Goal: Transaction & Acquisition: Book appointment/travel/reservation

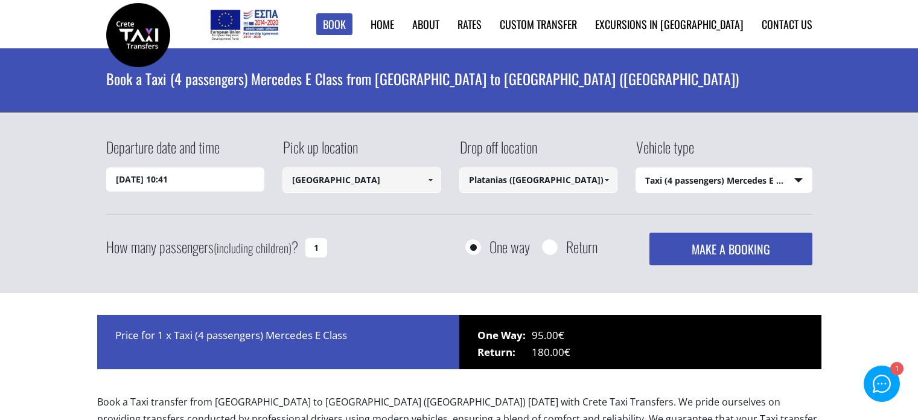
select select "540"
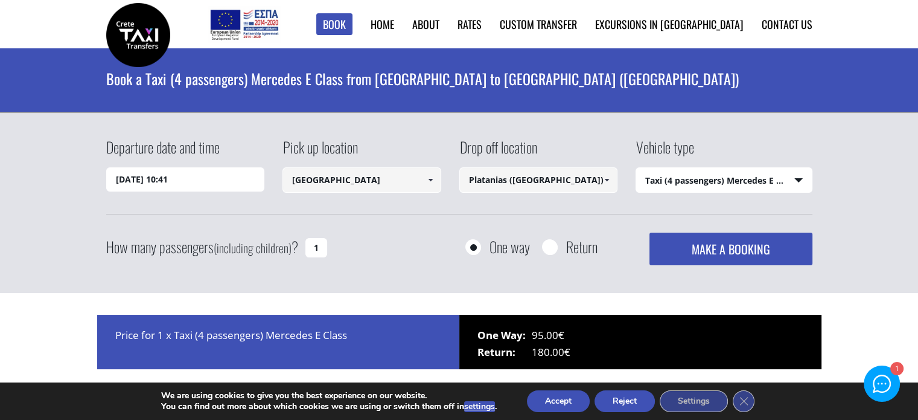
drag, startPoint x: 99, startPoint y: 224, endPoint x: 104, endPoint y: 212, distance: 13.0
click at [99, 224] on div "Departure date and time [DATE] 10:41 Pick up location [GEOGRAPHIC_DATA] Select …" at bounding box center [459, 202] width 918 height 181
click at [172, 181] on input "[DATE] 10:41" at bounding box center [185, 179] width 159 height 24
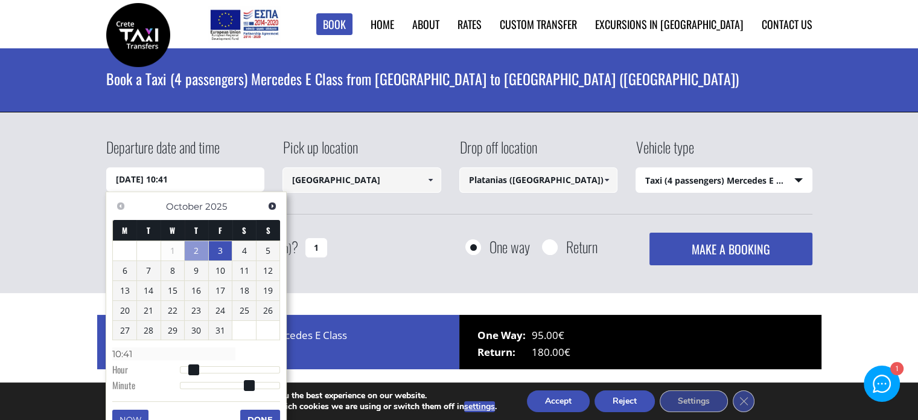
click at [214, 248] on link "3" at bounding box center [221, 250] width 24 height 19
click at [201, 183] on input "[DATE] 00:00" at bounding box center [185, 179] width 159 height 24
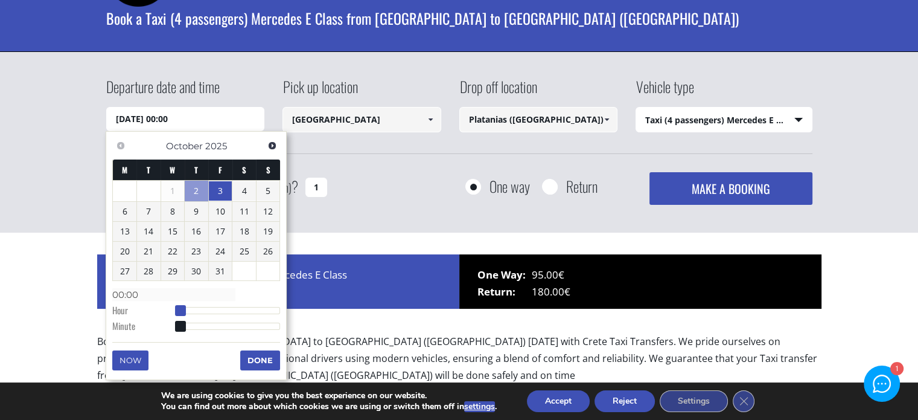
click at [184, 308] on span at bounding box center [180, 310] width 11 height 11
type input "[DATE] 01:00"
type input "01:00"
type input "[DATE] 02:00"
type input "02:00"
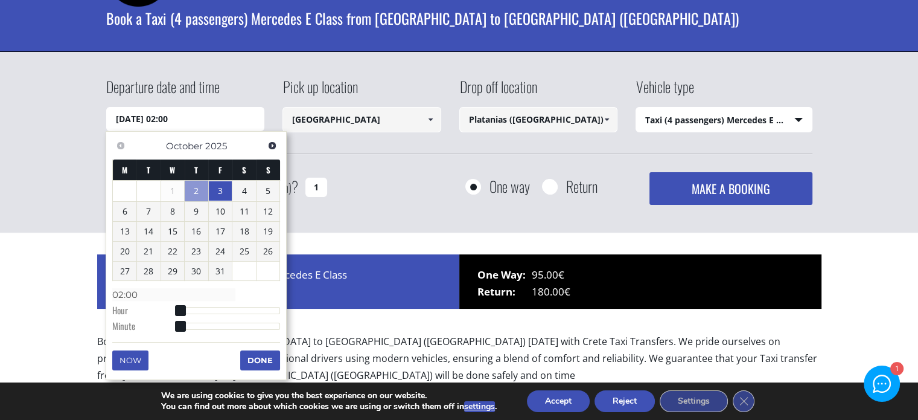
type input "[DATE] 03:00"
type input "03:00"
type input "[DATE] 04:00"
type input "04:00"
type input "[DATE] 05:00"
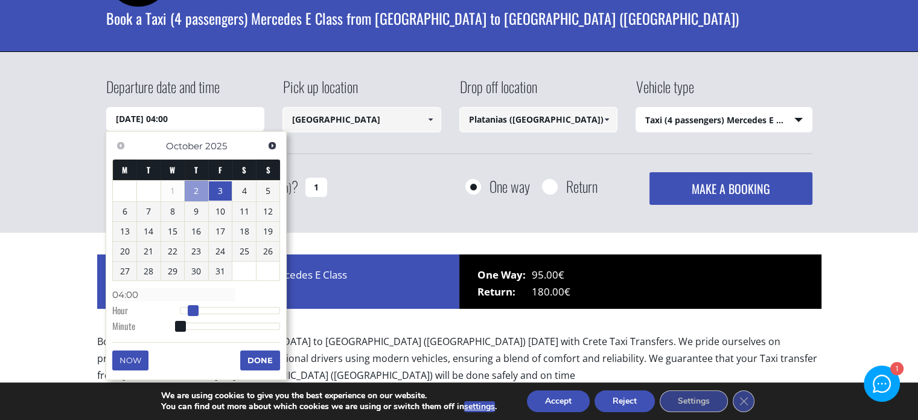
type input "05:00"
type input "[DATE] 06:00"
type input "06:00"
type input "[DATE] 07:00"
type input "07:00"
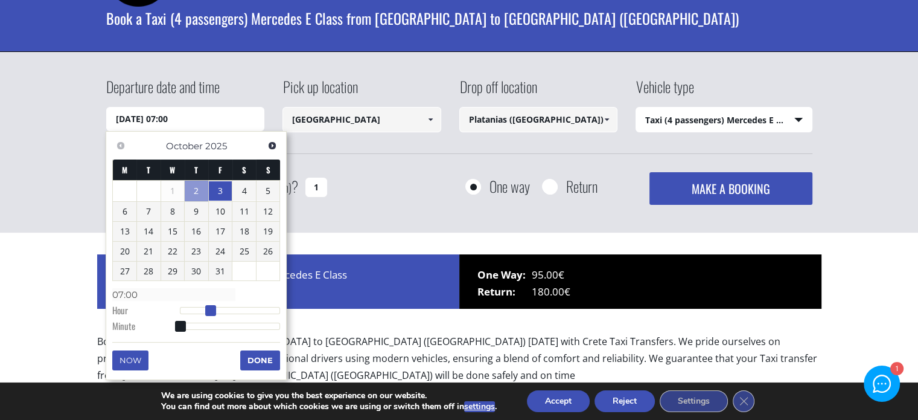
type input "[DATE] 08:00"
type input "08:00"
type input "[DATE] 09:00"
type input "09:00"
type input "[DATE] 10:00"
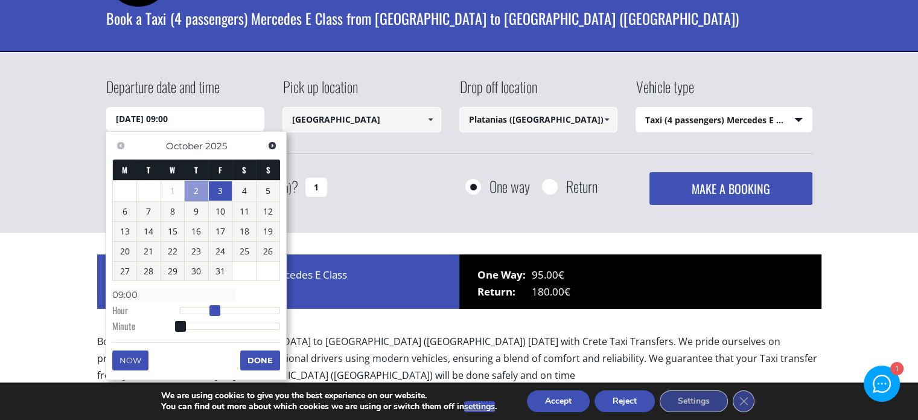
type input "10:00"
type input "[DATE] 11:00"
type input "11:00"
type input "[DATE] 12:00"
type input "12:00"
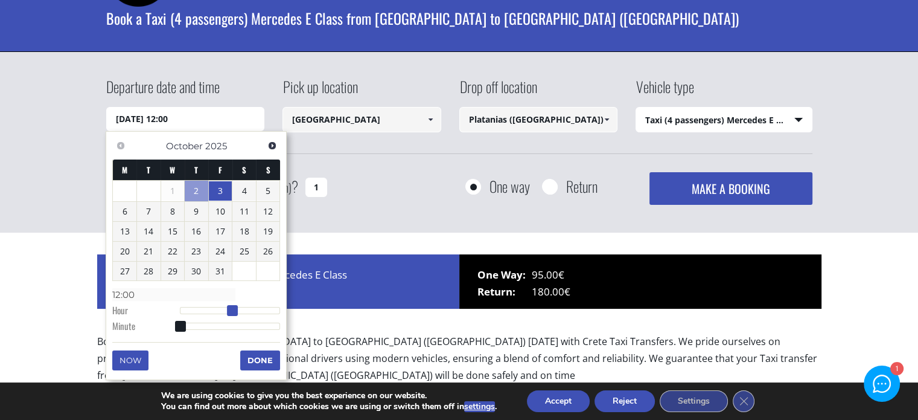
type input "[DATE] 11:00"
type input "11:00"
type input "[DATE] 10:00"
type input "10:00"
drag, startPoint x: 179, startPoint y: 309, endPoint x: 222, endPoint y: 319, distance: 44.7
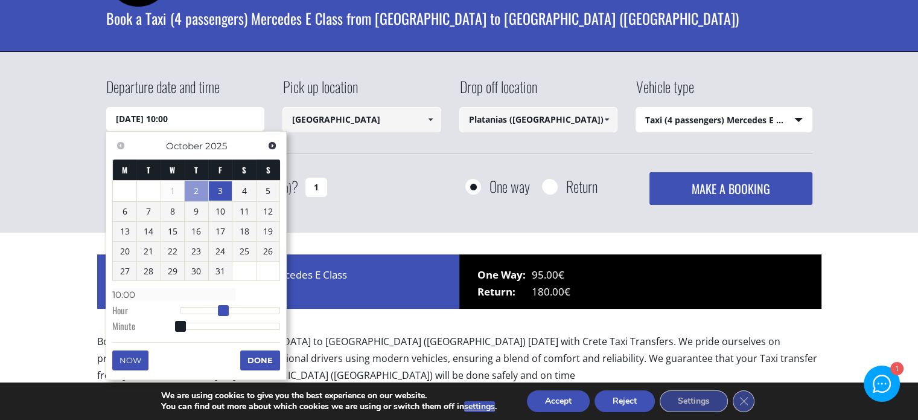
click at [222, 319] on dl "Time 10:00 Hour Minute Second Millisecond Microsecond Time Zone -1200 -1100 -10…" at bounding box center [196, 309] width 168 height 51
click at [258, 357] on button "Done" at bounding box center [260, 359] width 40 height 19
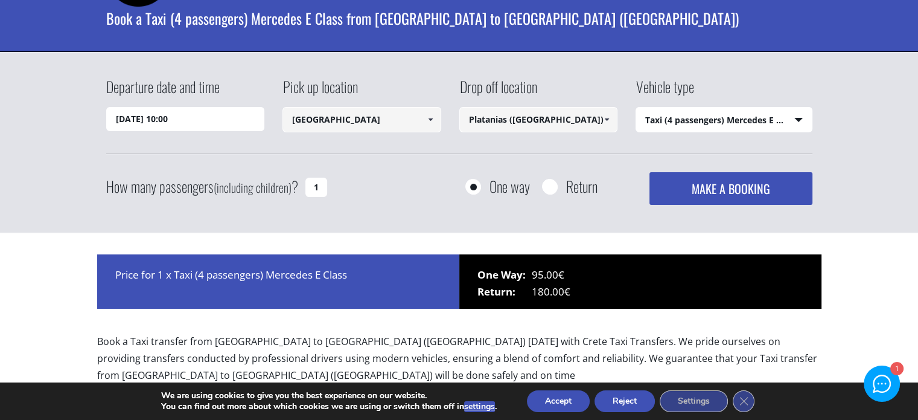
click at [430, 120] on span at bounding box center [431, 120] width 10 height 10
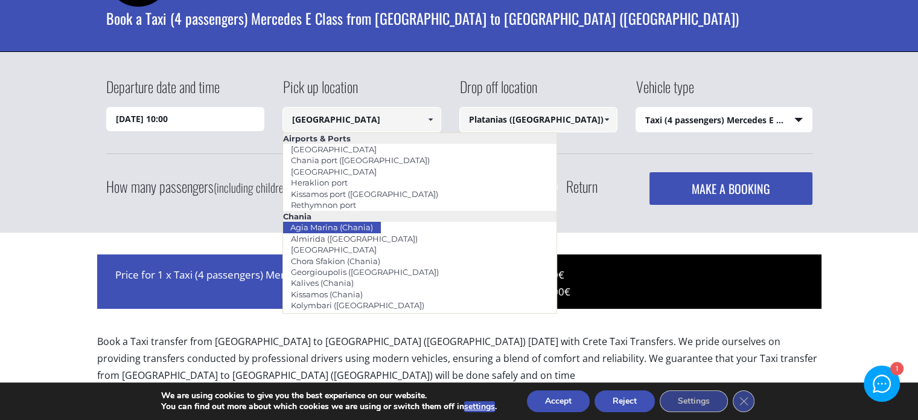
click at [373, 222] on link "Agia Marina (Chania)" at bounding box center [332, 227] width 98 height 17
type input "Agia Marina (Chania)"
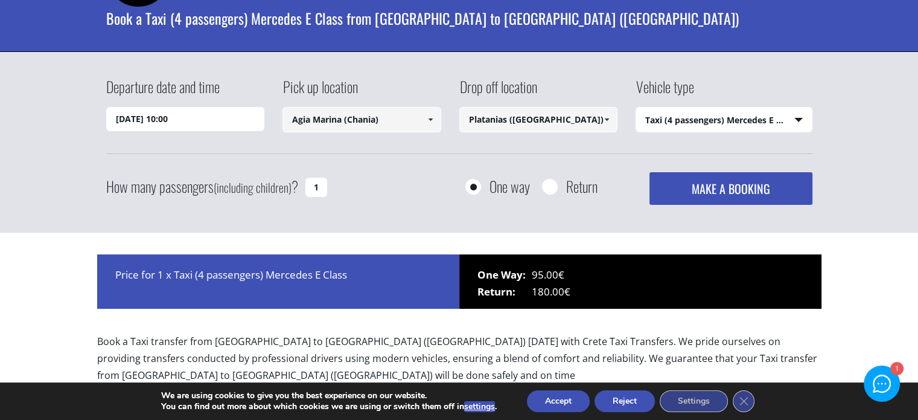
click at [603, 118] on span at bounding box center [607, 120] width 10 height 10
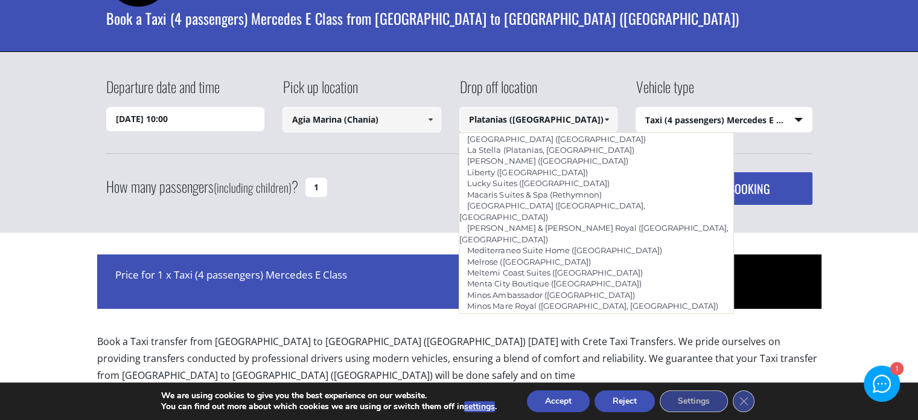
scroll to position [2562, 0]
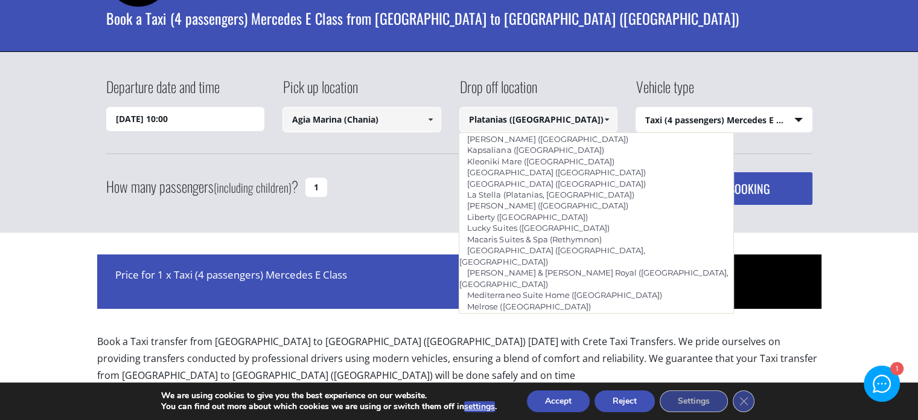
type input "Rethymno Hils Boutique ([GEOGRAPHIC_DATA])"
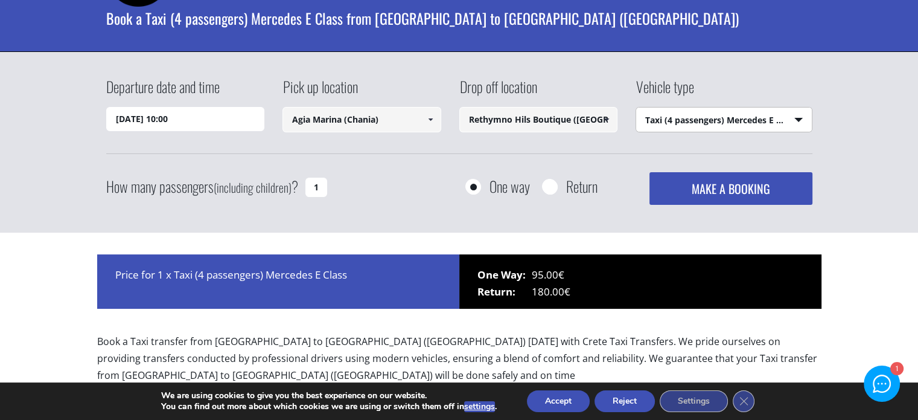
click at [792, 120] on select "Select vehicle type Taxi (4 passengers) Mercedes E Class Mini Van (7 passengers…" at bounding box center [724, 119] width 176 height 25
click at [790, 121] on select "Select vehicle type Taxi (4 passengers) Mercedes E Class Mini Van (7 passengers…" at bounding box center [724, 119] width 176 height 25
click at [314, 186] on input "1" at bounding box center [316, 187] width 22 height 19
click at [323, 188] on input "1" at bounding box center [316, 187] width 22 height 19
type input "2"
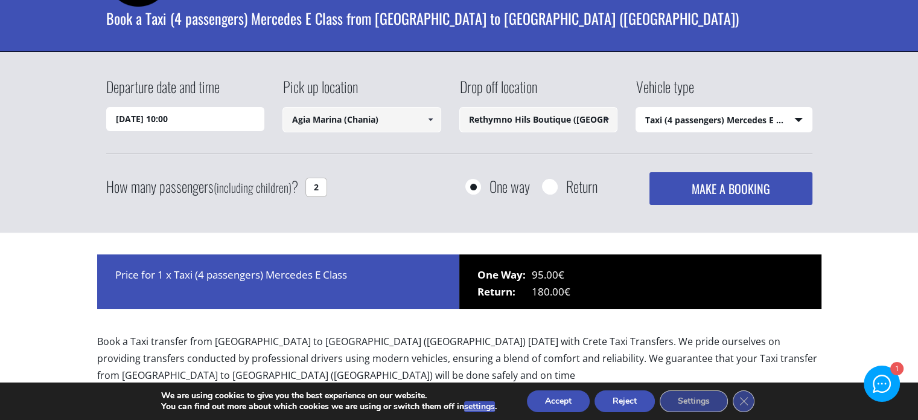
click at [746, 181] on button "MAKE A BOOKING" at bounding box center [731, 188] width 162 height 33
